Goal: Task Accomplishment & Management: Manage account settings

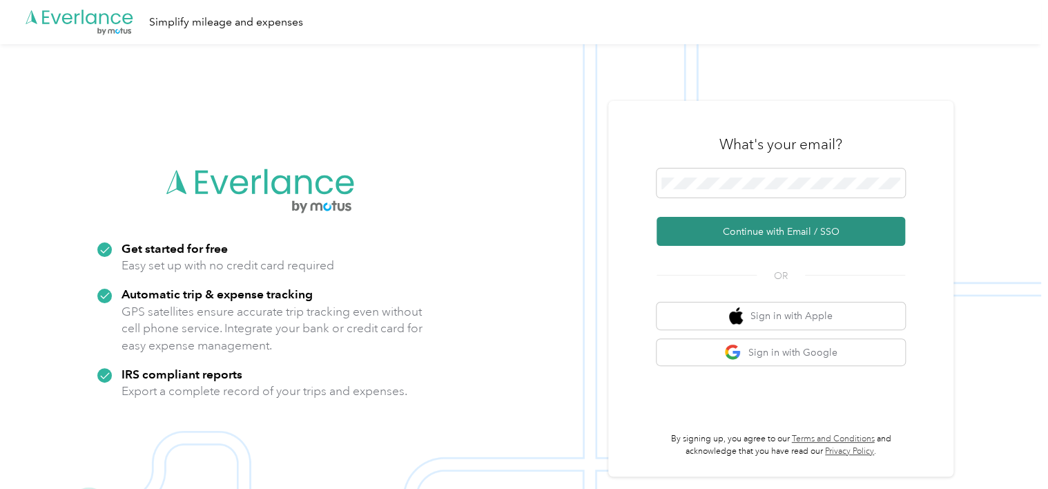
click at [751, 232] on button "Continue with Email / SSO" at bounding box center [780, 231] width 248 height 29
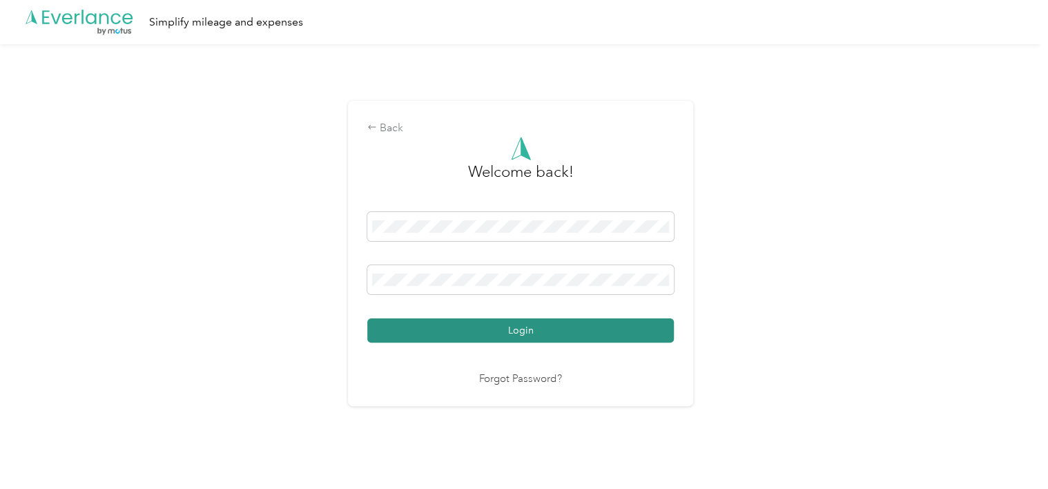
click at [582, 335] on button "Login" at bounding box center [520, 330] width 306 height 24
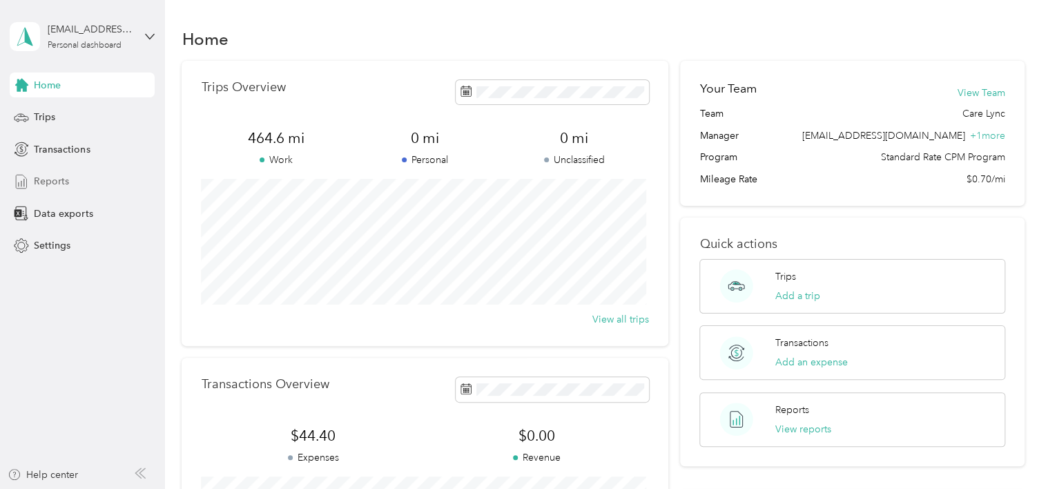
click at [41, 180] on span "Reports" at bounding box center [51, 181] width 35 height 14
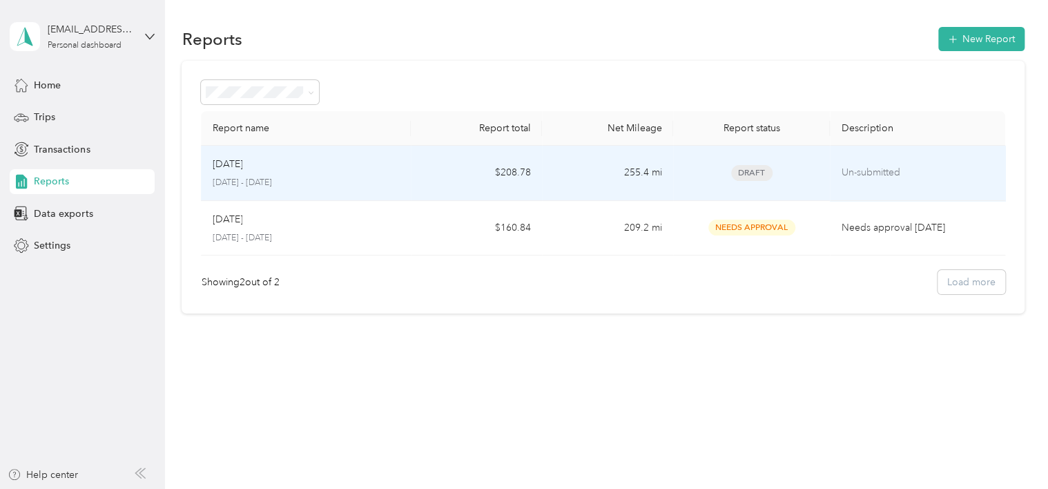
click at [315, 189] on td "Sep [DATE] - [DATE]" at bounding box center [306, 173] width 210 height 55
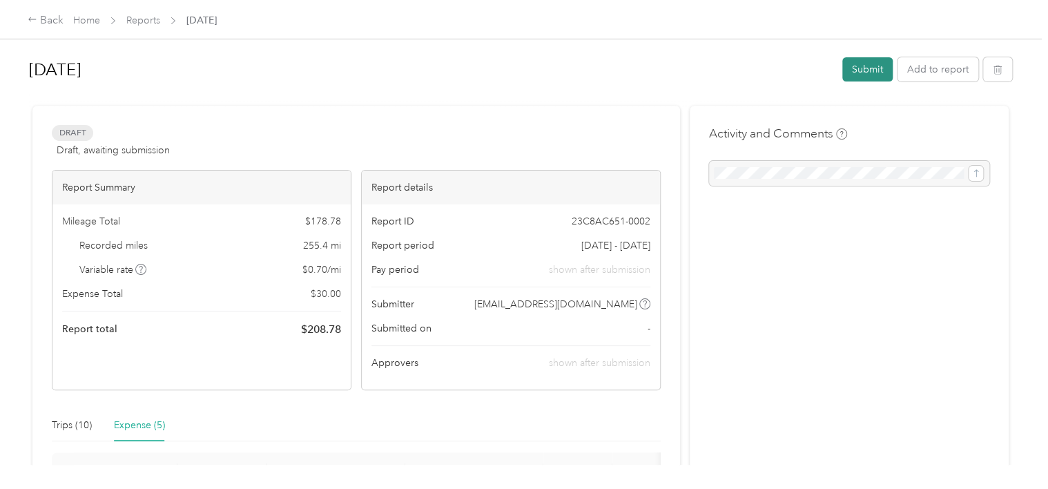
click at [854, 71] on button "Submit" at bounding box center [867, 69] width 50 height 24
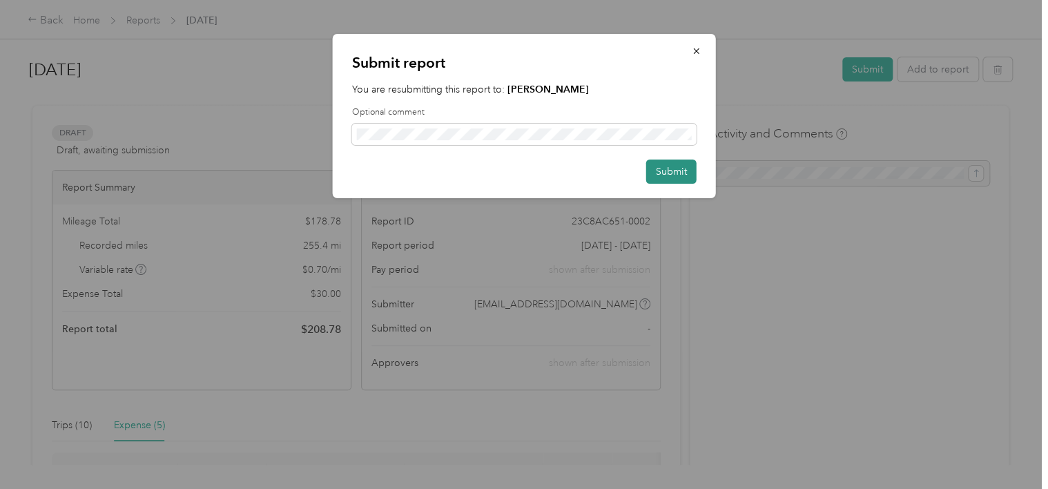
click at [664, 180] on button "Submit" at bounding box center [671, 171] width 50 height 24
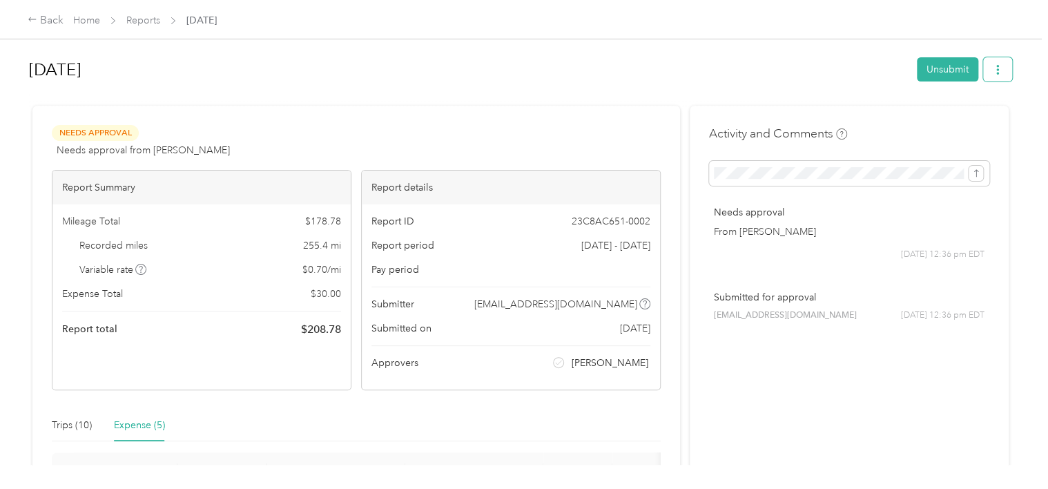
click at [1002, 66] on button "button" at bounding box center [997, 69] width 29 height 24
click at [948, 118] on span "Download" at bounding box center [955, 120] width 46 height 14
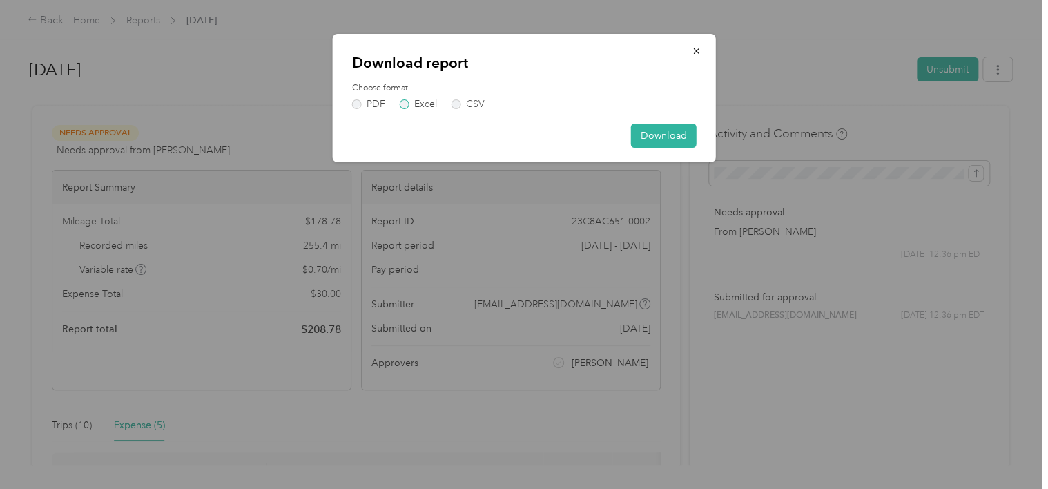
click at [402, 106] on label "Excel" at bounding box center [418, 104] width 37 height 10
click at [649, 135] on button "Download" at bounding box center [664, 136] width 66 height 24
